Goal: Book appointment/travel/reservation

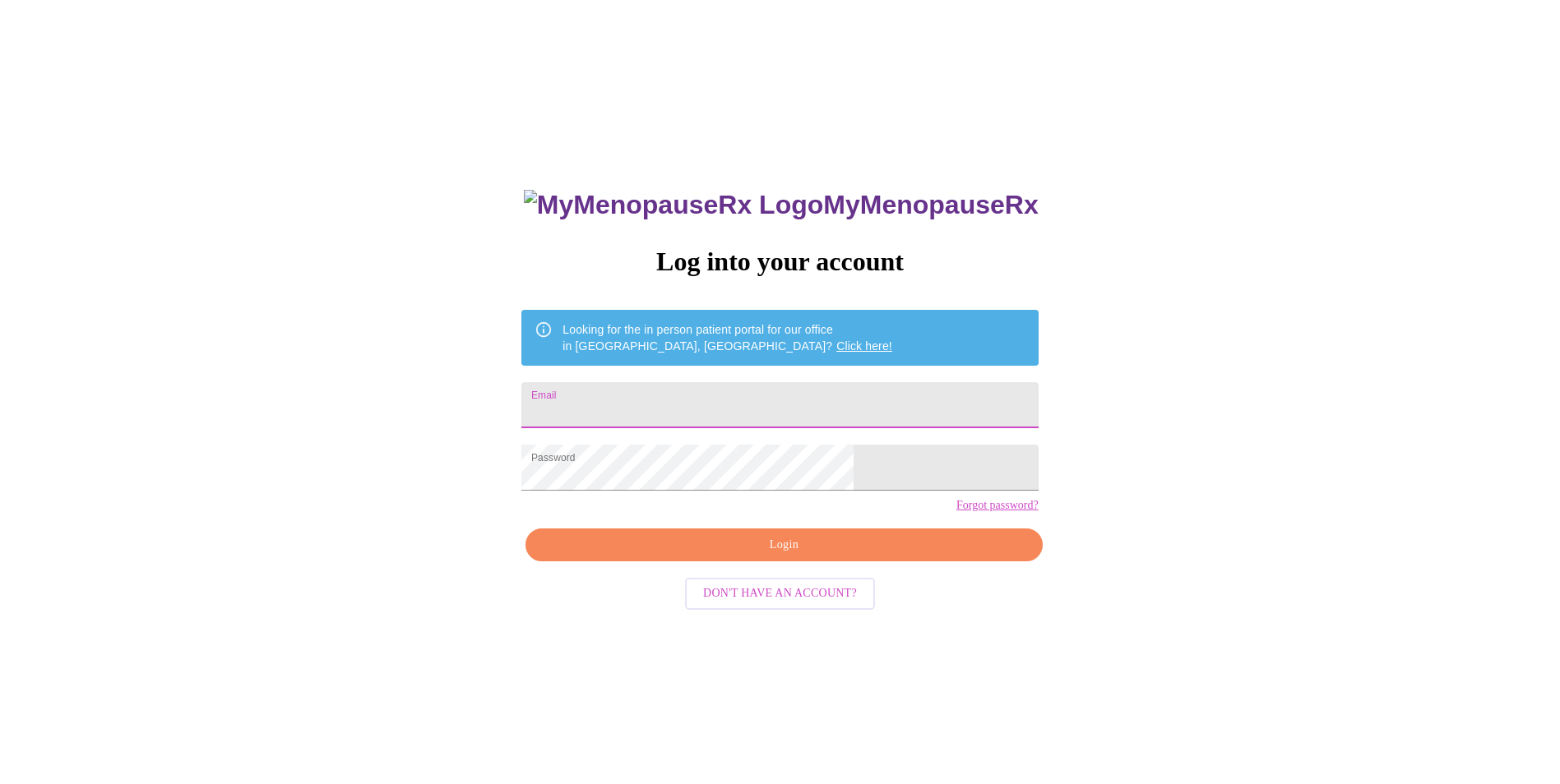
click at [689, 392] on input "Email" at bounding box center [779, 405] width 516 height 46
type input "sheridruckerdavis@gmail.com"
click at [754, 555] on span "Login" at bounding box center [783, 545] width 479 height 21
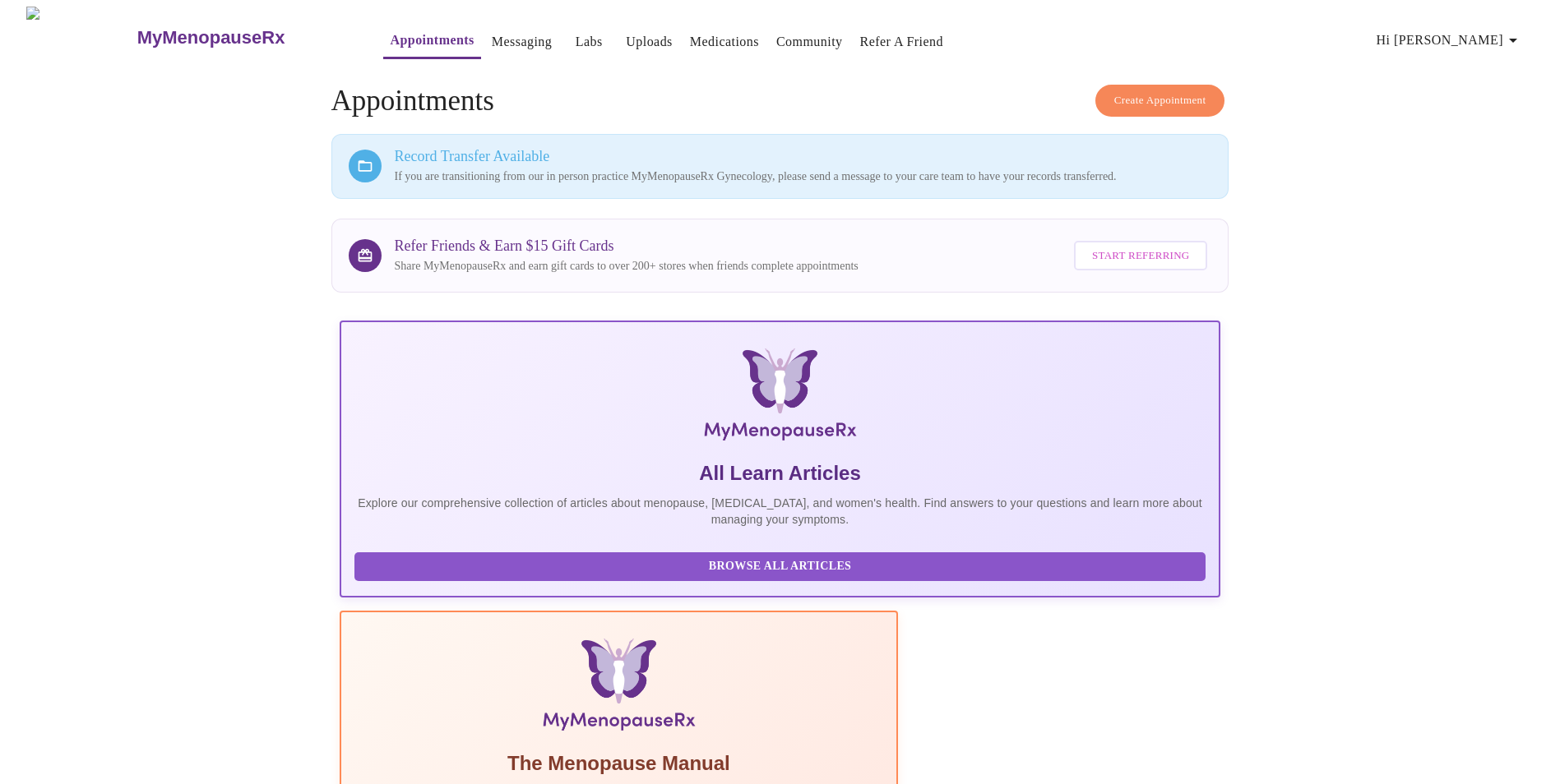
click at [383, 49] on button "Appointments" at bounding box center [432, 41] width 97 height 36
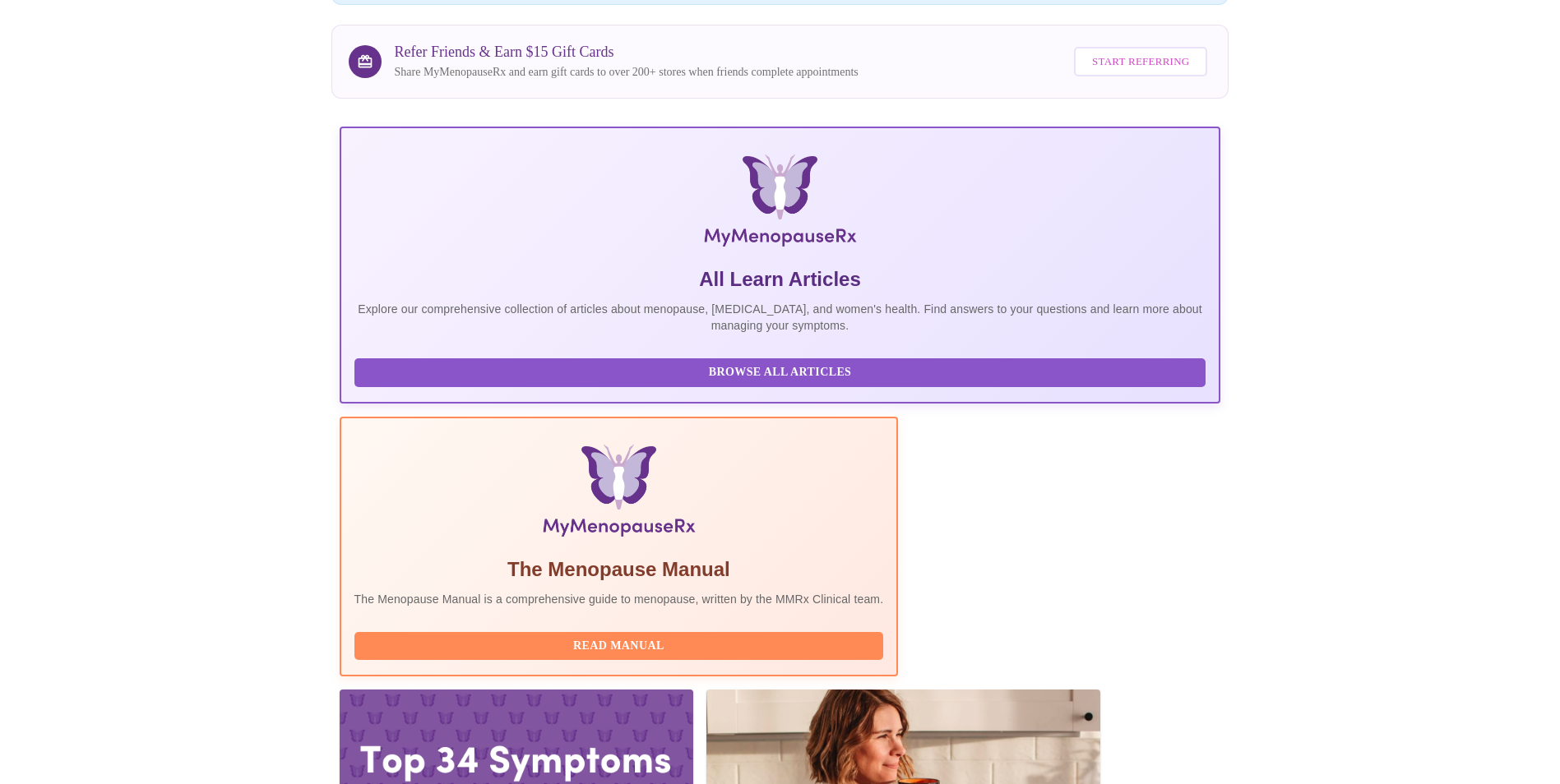
scroll to position [200, 0]
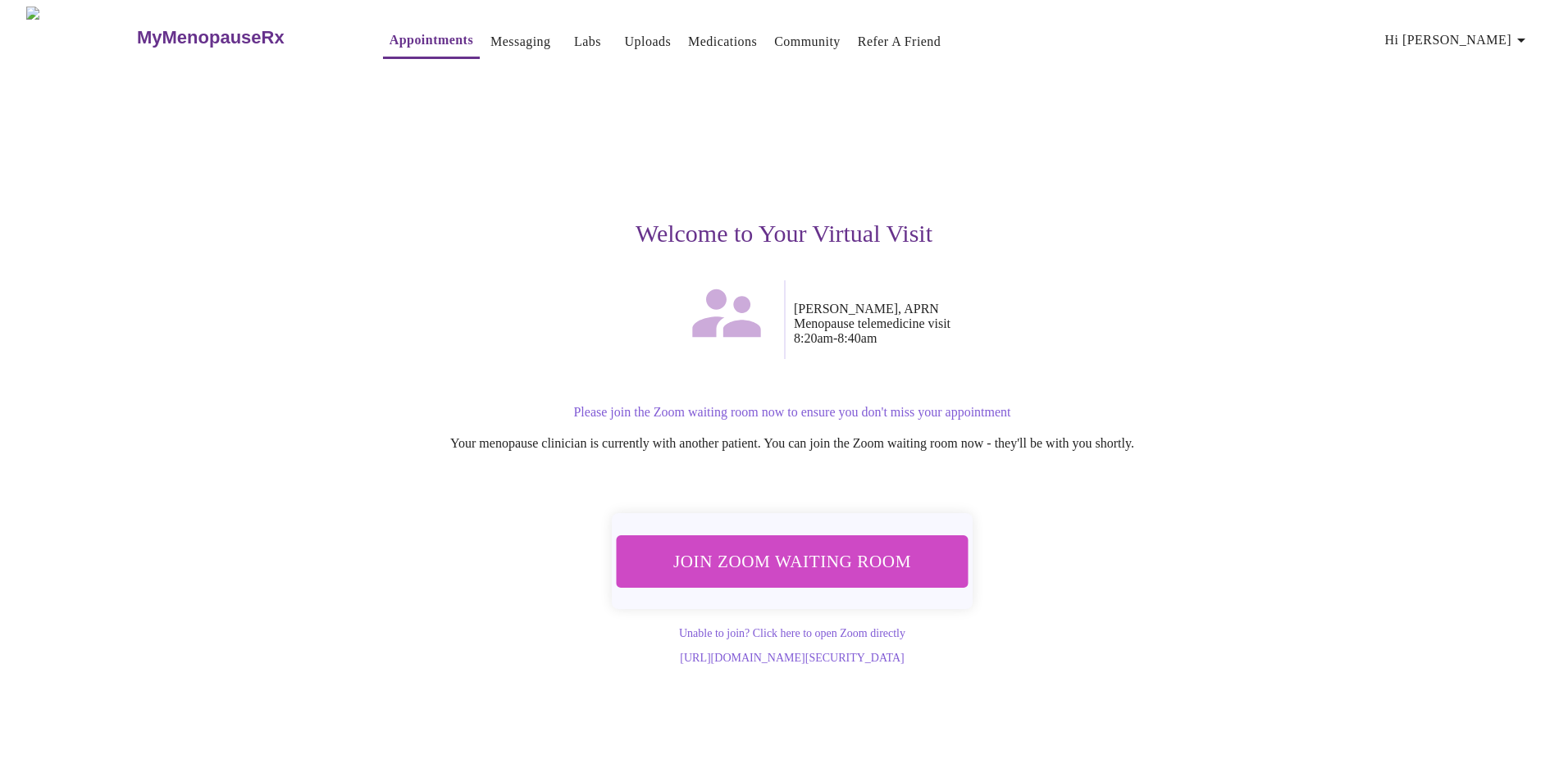
click at [747, 546] on span "Join Zoom Waiting Room" at bounding box center [792, 561] width 308 height 30
